Goal: Task Accomplishment & Management: Complete application form

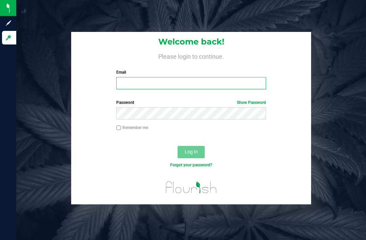
click at [173, 79] on input "Email" at bounding box center [191, 83] width 150 height 12
click at [162, 77] on input "Email" at bounding box center [191, 83] width 150 height 12
type input "[EMAIL_ADDRESS][DOMAIN_NAME]"
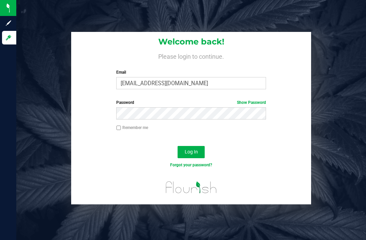
click at [191, 146] on button "Log In" at bounding box center [191, 152] width 27 height 12
click at [203, 206] on div "Welcome back! Please login to continue. Email [EMAIL_ADDRESS][DOMAIN_NAME] Requ…" at bounding box center [191, 120] width 350 height 240
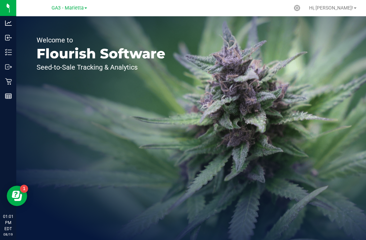
click at [302, 11] on div at bounding box center [297, 8] width 8 height 6
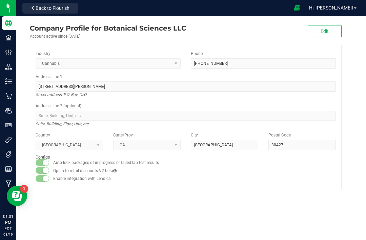
click at [0, 0] on p "Users" at bounding box center [0, 0] width 0 height 0
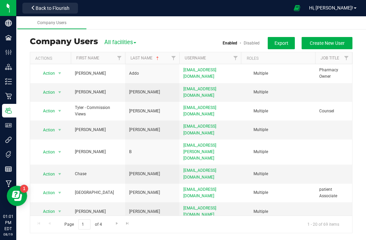
click at [336, 44] on span "Create New User" at bounding box center [327, 42] width 35 height 5
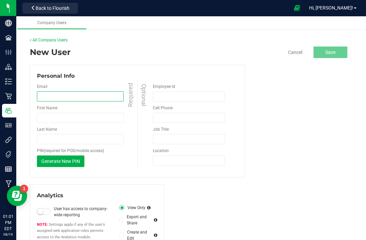
click at [80, 94] on input "email" at bounding box center [80, 96] width 87 height 10
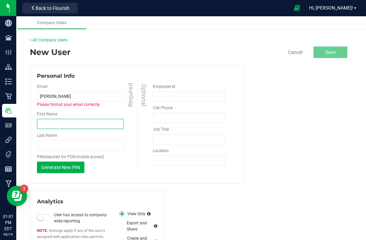
click at [80, 125] on input "First Name" at bounding box center [80, 124] width 87 height 10
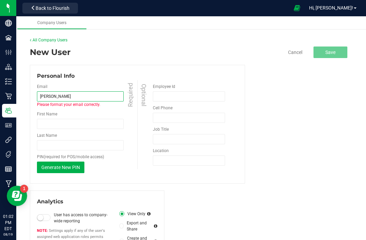
click at [78, 91] on input "[PERSON_NAME]" at bounding box center [80, 96] width 87 height 10
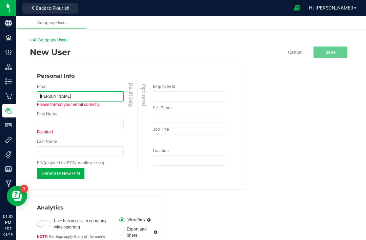
click at [85, 98] on input "[PERSON_NAME]" at bounding box center [80, 96] width 87 height 10
type input "G"
type input "[EMAIL_ADDRESS][DOMAIN_NAME]"
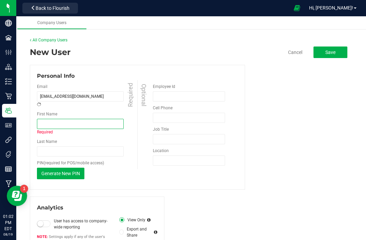
click at [81, 119] on input "First Name" at bounding box center [80, 124] width 87 height 10
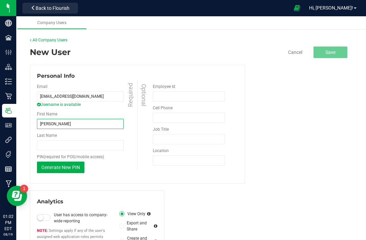
type input "[PERSON_NAME]"
click at [77, 138] on div "Last Name Required" at bounding box center [88, 141] width 102 height 18
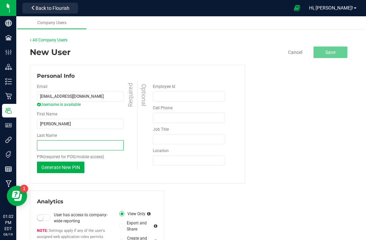
click at [95, 141] on input "Last Name" at bounding box center [80, 145] width 87 height 10
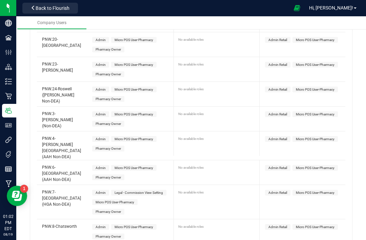
scroll to position [626, 0]
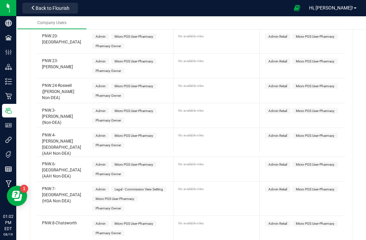
type input "W"
click at [139, 112] on span "Micro POS User-Pharmacy" at bounding box center [134, 111] width 39 height 4
click at [317, 110] on span "Micro POS User-Pharmacy" at bounding box center [315, 111] width 39 height 4
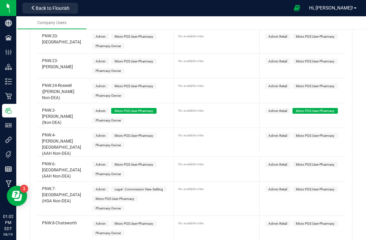
click at [144, 112] on span "Micro POS User-Pharmacy" at bounding box center [134, 111] width 39 height 4
click at [314, 112] on span "Micro POS User-Pharmacy" at bounding box center [315, 111] width 39 height 4
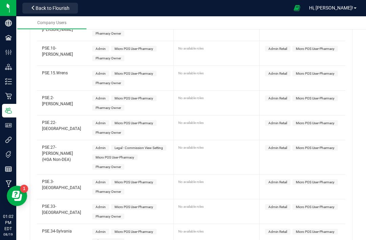
scroll to position [854, 0]
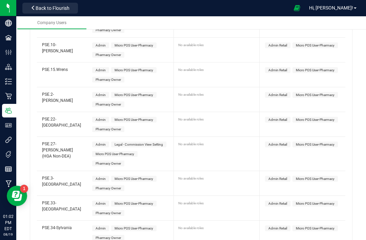
click at [126, 152] on span "Micro POS User-Pharmacy" at bounding box center [115, 154] width 39 height 4
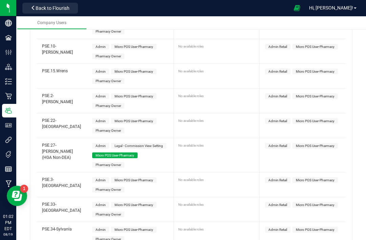
click at [311, 144] on span "Micro POS User-Pharmacy" at bounding box center [315, 146] width 45 height 6
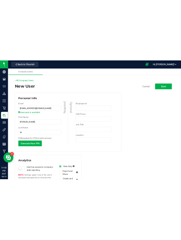
scroll to position [0, 0]
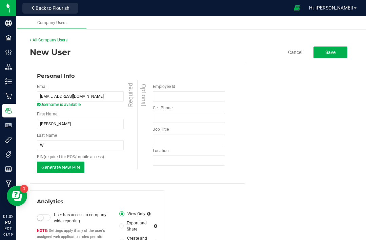
click at [71, 167] on span "Generate New PIN" at bounding box center [60, 167] width 39 height 5
click at [333, 53] on span "Save" at bounding box center [331, 52] width 10 height 5
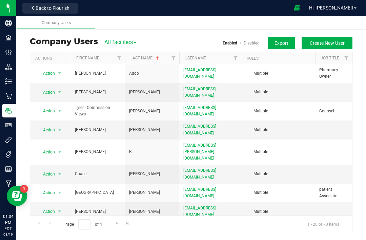
click at [9, 24] on icon at bounding box center [8, 23] width 7 height 7
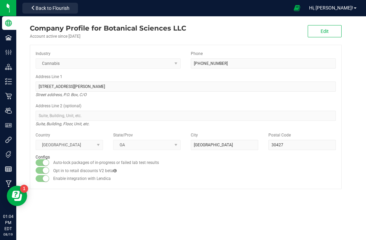
click at [74, 9] on button "Back to Flourish" at bounding box center [50, 8] width 56 height 11
